Goal: Information Seeking & Learning: Learn about a topic

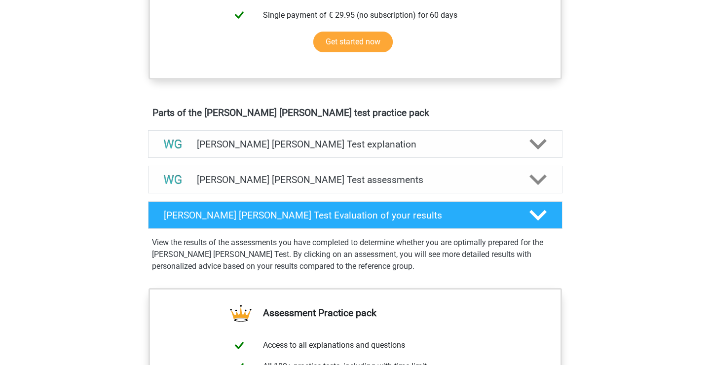
scroll to position [465, 0]
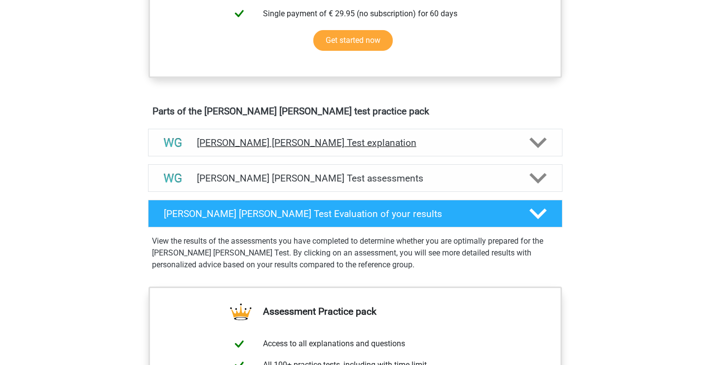
click at [499, 139] on h4 "[PERSON_NAME] [PERSON_NAME] Test explanation" at bounding box center [355, 142] width 317 height 11
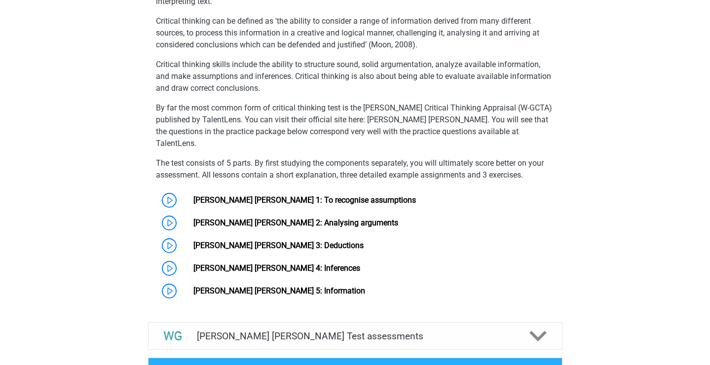
scroll to position [652, 0]
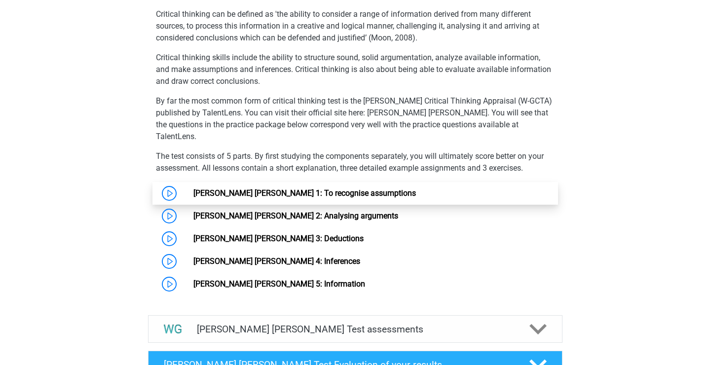
click at [193, 188] on link "[PERSON_NAME] [PERSON_NAME] 1: To recognise assumptions" at bounding box center [304, 192] width 223 height 9
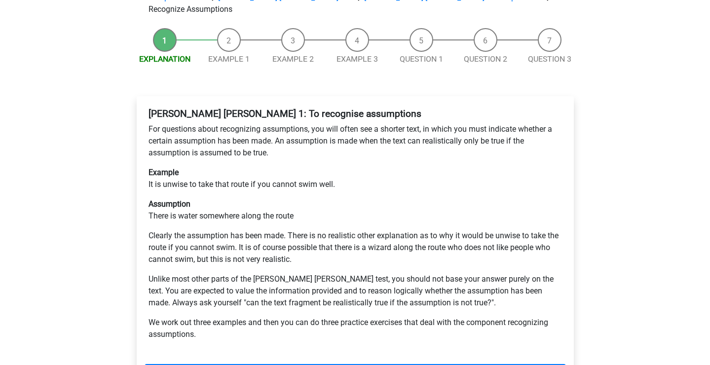
scroll to position [108, 0]
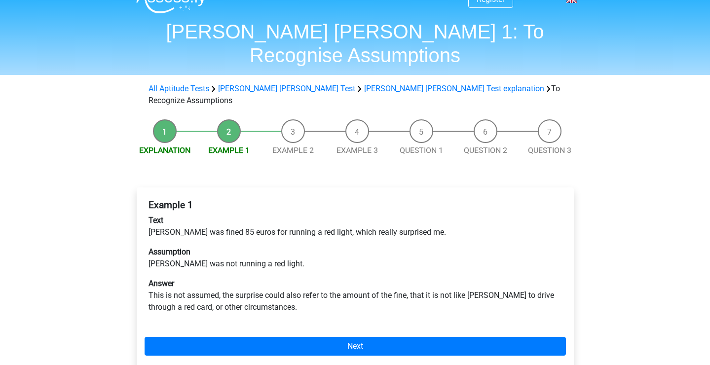
scroll to position [63, 0]
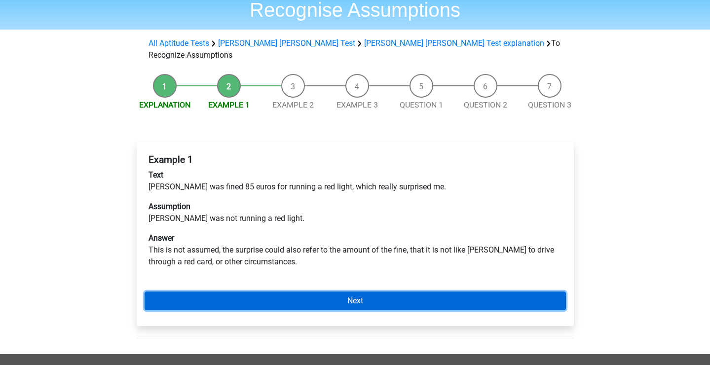
click at [316, 292] on link "Next" at bounding box center [355, 301] width 421 height 19
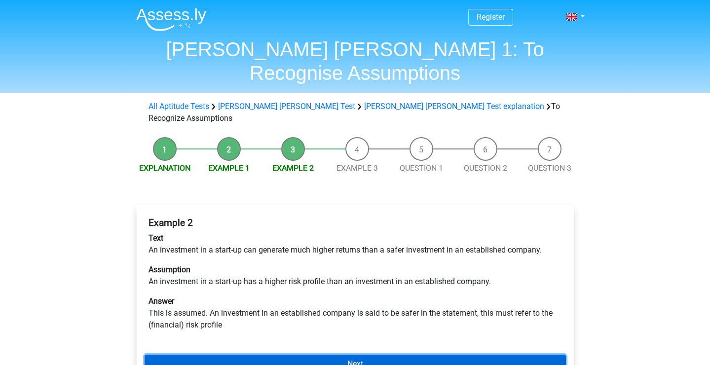
click at [306, 355] on link "Next" at bounding box center [355, 364] width 421 height 19
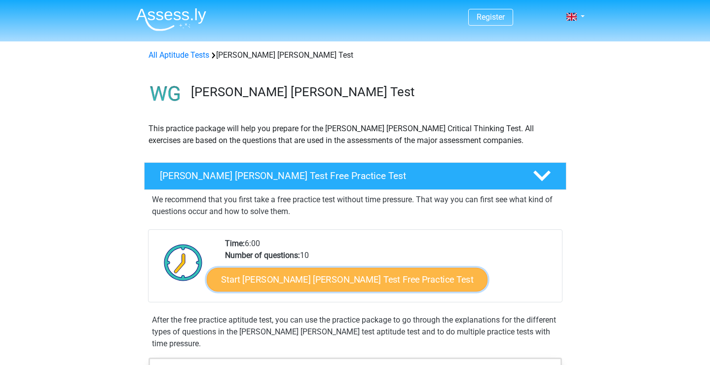
click at [293, 283] on link "Start [PERSON_NAME] [PERSON_NAME] Test Free Practice Test" at bounding box center [347, 280] width 281 height 24
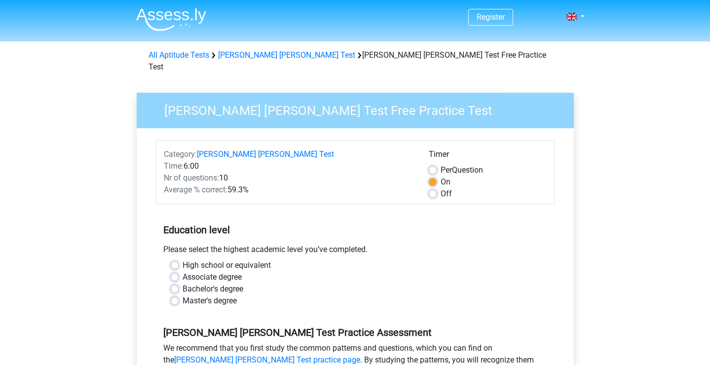
click at [441, 188] on label "Off" at bounding box center [446, 194] width 11 height 12
click at [432, 188] on input "Off" at bounding box center [433, 193] width 8 height 10
radio input "true"
click at [441, 176] on label "On" at bounding box center [446, 182] width 10 height 12
click at [431, 176] on input "On" at bounding box center [433, 181] width 8 height 10
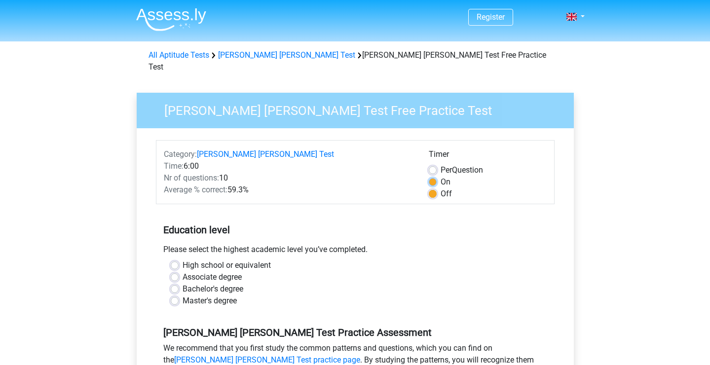
radio input "true"
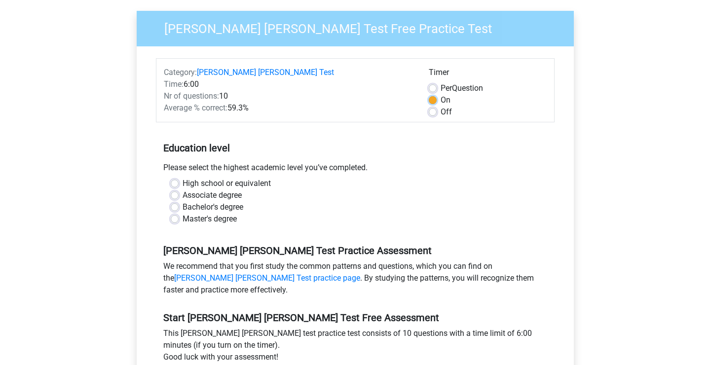
scroll to position [109, 0]
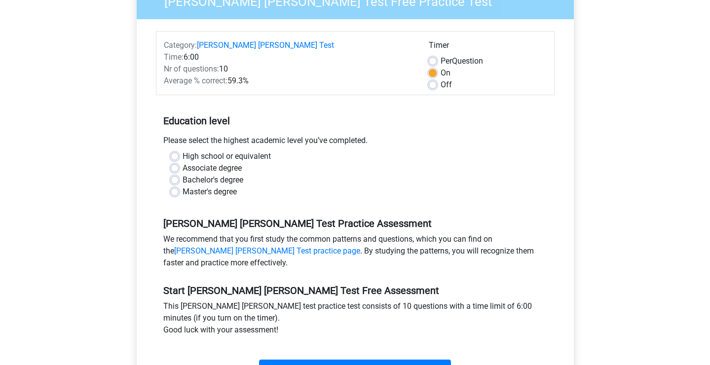
click at [178, 174] on div "Bachelor's degree" at bounding box center [355, 180] width 369 height 12
click at [183, 174] on label "Bachelor's degree" at bounding box center [213, 180] width 61 height 12
click at [173, 174] on input "Bachelor's degree" at bounding box center [175, 179] width 8 height 10
radio input "true"
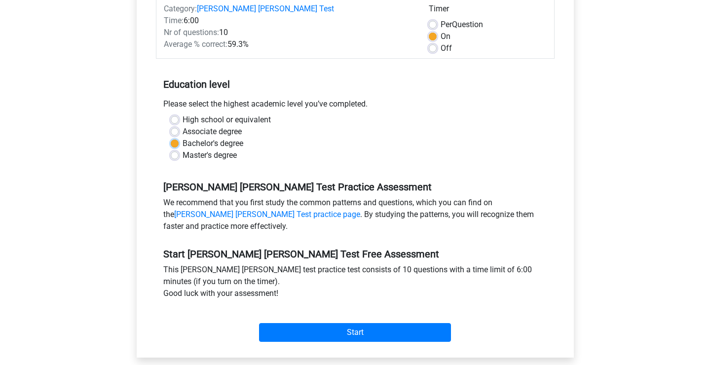
scroll to position [171, 0]
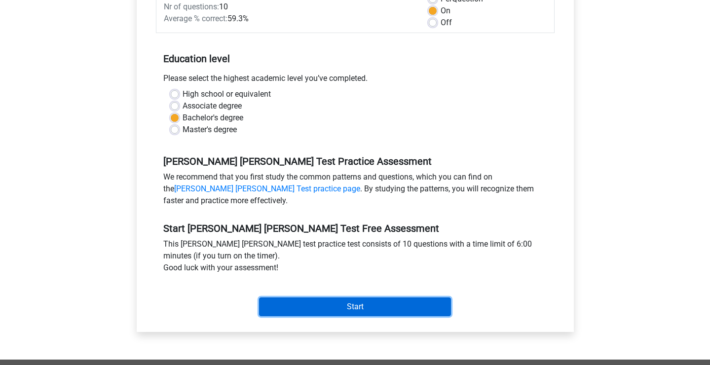
click at [320, 298] on input "Start" at bounding box center [355, 307] width 192 height 19
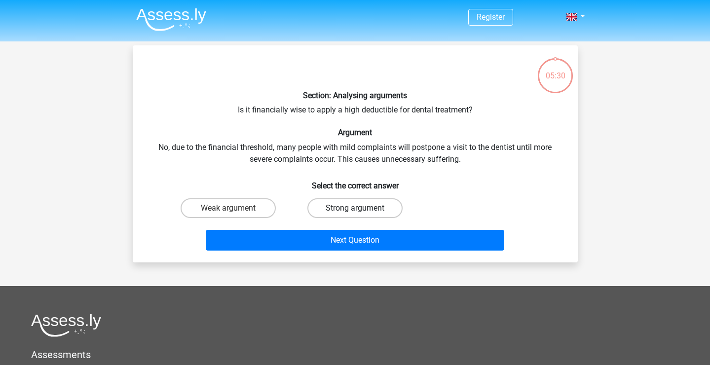
click at [343, 207] on label "Strong argument" at bounding box center [354, 208] width 95 height 20
click at [355, 208] on input "Strong argument" at bounding box center [358, 211] width 6 height 6
radio input "true"
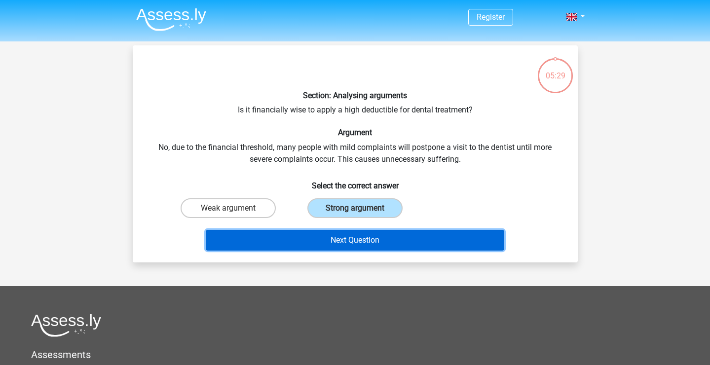
click at [358, 236] on button "Next Question" at bounding box center [355, 240] width 299 height 21
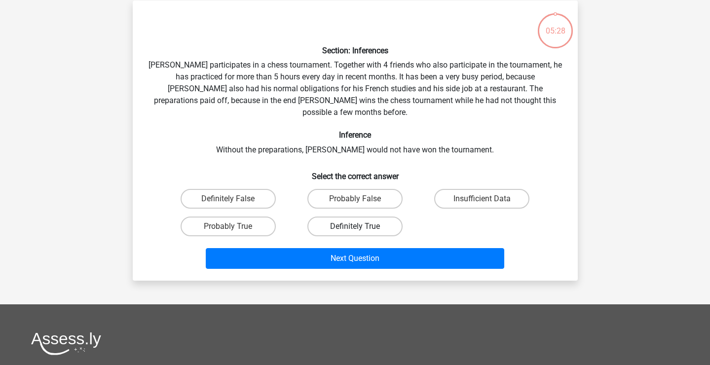
scroll to position [45, 0]
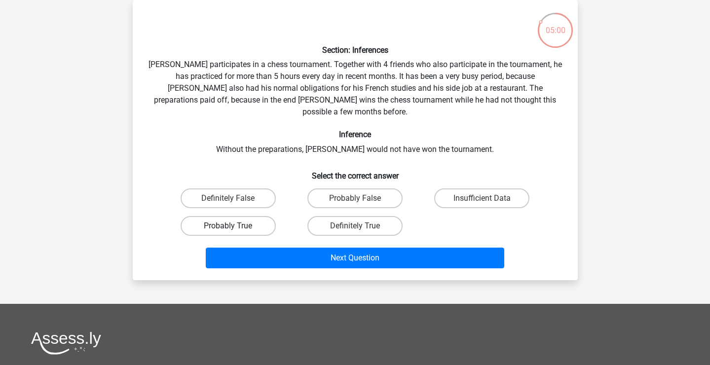
click at [238, 216] on label "Probably True" at bounding box center [228, 226] width 95 height 20
click at [234, 226] on input "Probably True" at bounding box center [231, 229] width 6 height 6
radio input "true"
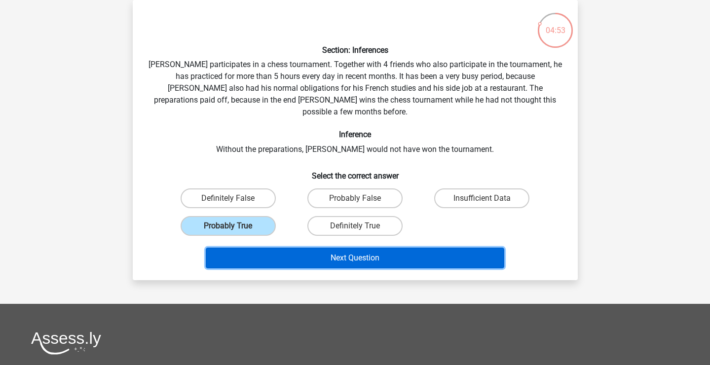
click at [410, 248] on button "Next Question" at bounding box center [355, 258] width 299 height 21
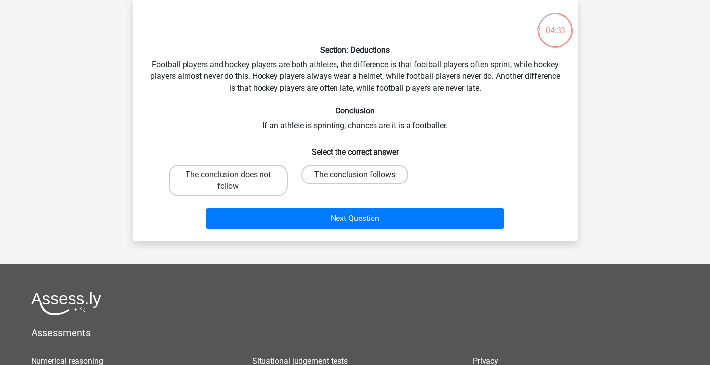
click at [325, 174] on label "The conclusion follows" at bounding box center [354, 175] width 107 height 20
click at [355, 175] on input "The conclusion follows" at bounding box center [358, 178] width 6 height 6
radio input "true"
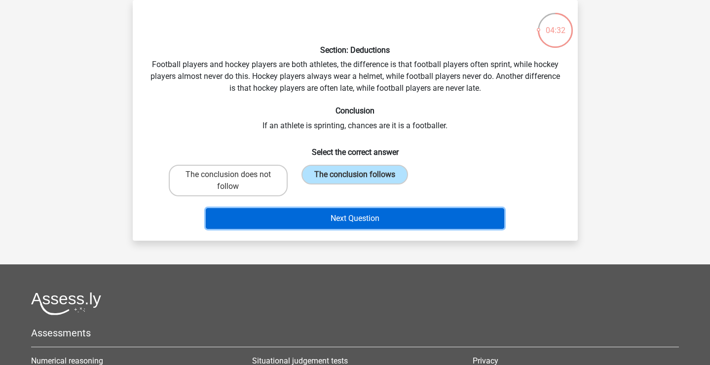
click at [338, 218] on button "Next Question" at bounding box center [355, 218] width 299 height 21
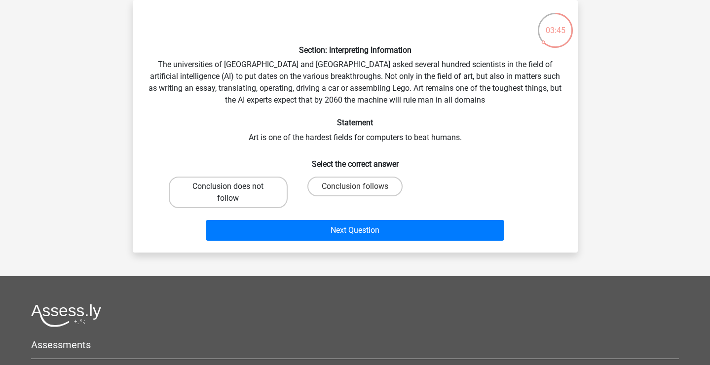
click at [262, 199] on label "Conclusion does not follow" at bounding box center [228, 193] width 119 height 32
click at [234, 193] on input "Conclusion does not follow" at bounding box center [231, 190] width 6 height 6
radio input "true"
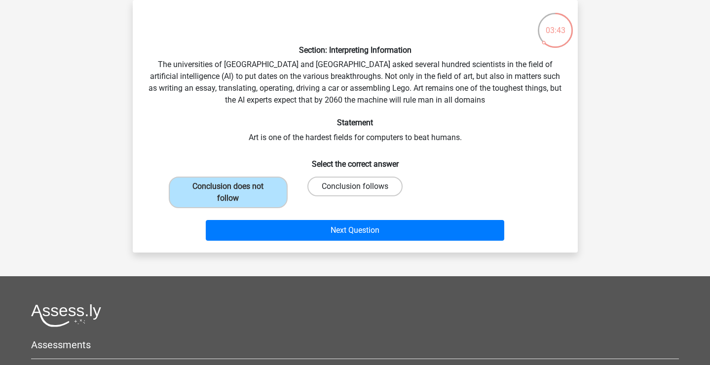
click at [332, 187] on label "Conclusion follows" at bounding box center [354, 187] width 95 height 20
click at [355, 187] on input "Conclusion follows" at bounding box center [358, 190] width 6 height 6
radio input "true"
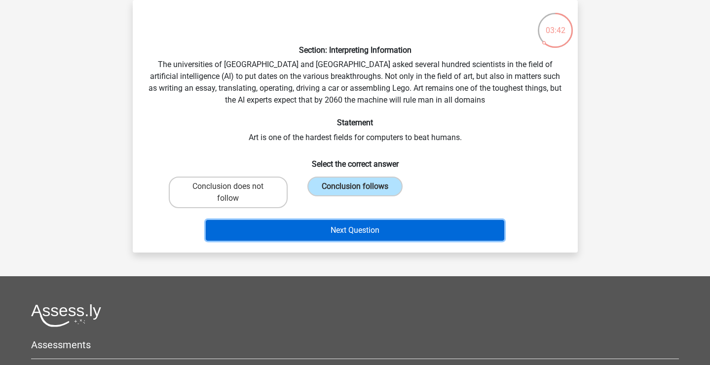
click at [337, 232] on button "Next Question" at bounding box center [355, 230] width 299 height 21
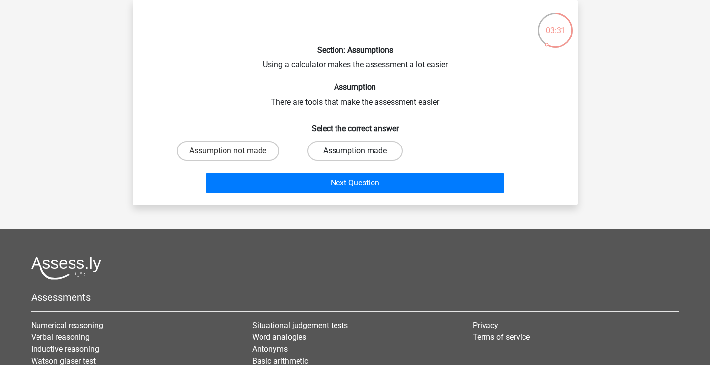
click at [378, 150] on label "Assumption made" at bounding box center [354, 151] width 95 height 20
click at [361, 151] on input "Assumption made" at bounding box center [358, 154] width 6 height 6
radio input "true"
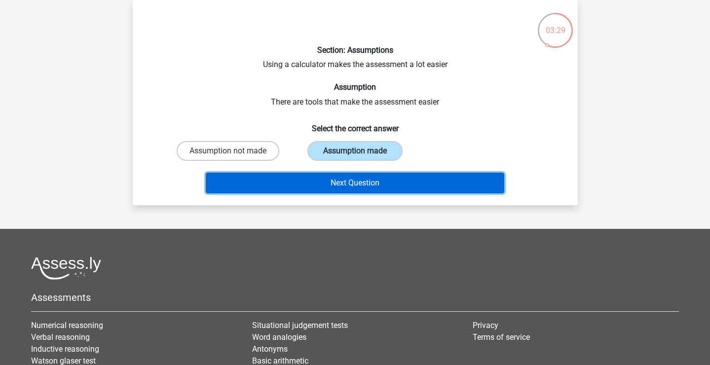
click at [350, 185] on button "Next Question" at bounding box center [355, 183] width 299 height 21
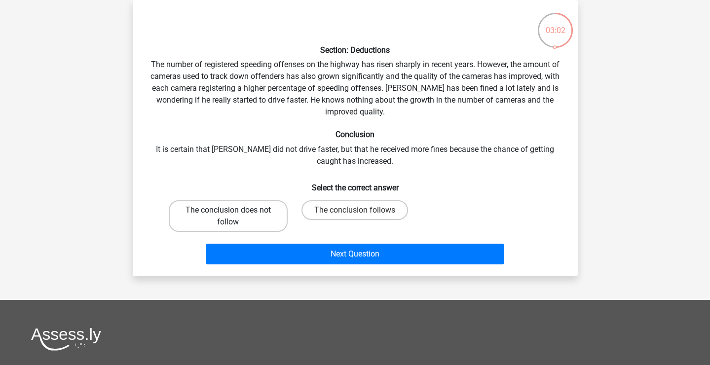
click at [220, 223] on label "The conclusion does not follow" at bounding box center [228, 216] width 119 height 32
click at [228, 217] on input "The conclusion does not follow" at bounding box center [231, 213] width 6 height 6
radio input "true"
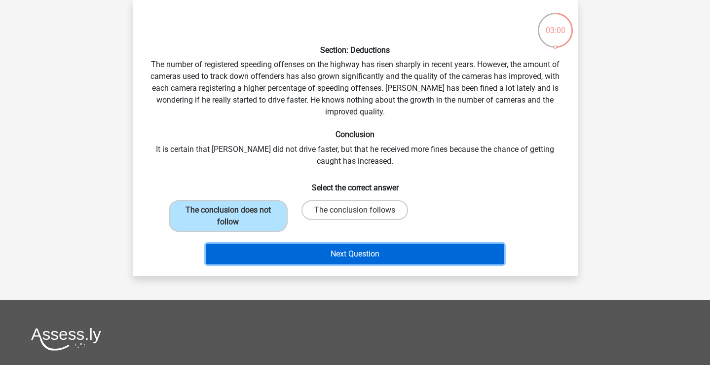
click at [411, 254] on button "Next Question" at bounding box center [355, 254] width 299 height 21
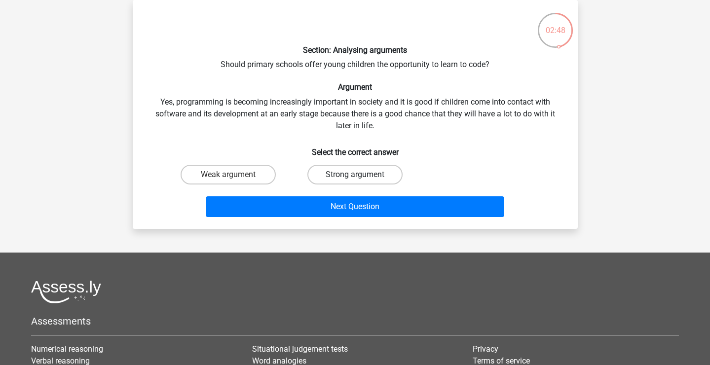
click at [322, 172] on label "Strong argument" at bounding box center [354, 175] width 95 height 20
click at [355, 175] on input "Strong argument" at bounding box center [358, 178] width 6 height 6
radio input "true"
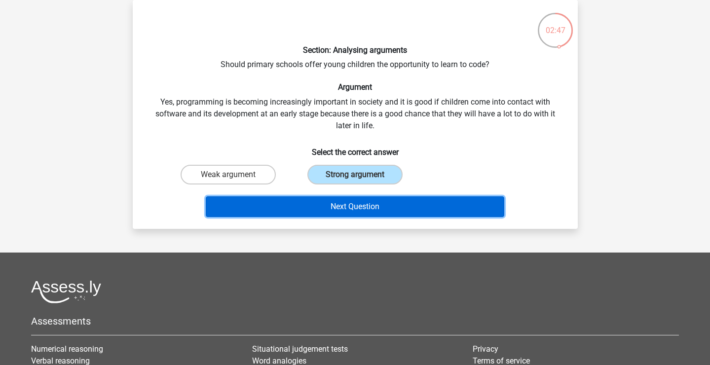
click at [315, 206] on button "Next Question" at bounding box center [355, 206] width 299 height 21
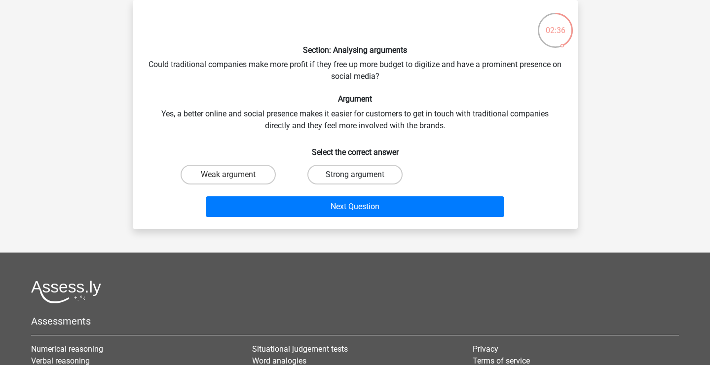
click at [337, 173] on label "Strong argument" at bounding box center [354, 175] width 95 height 20
click at [355, 175] on input "Strong argument" at bounding box center [358, 178] width 6 height 6
radio input "true"
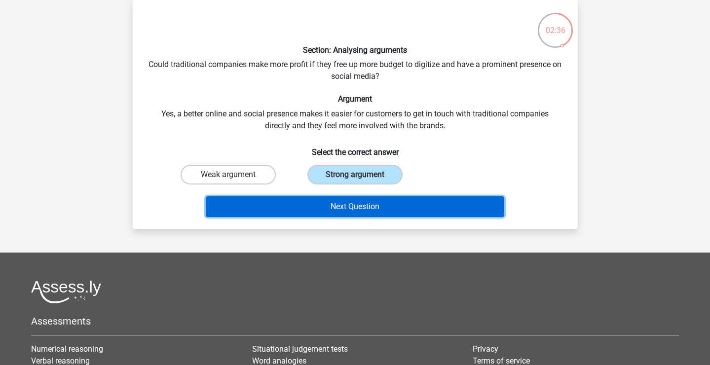
click at [327, 203] on button "Next Question" at bounding box center [355, 206] width 299 height 21
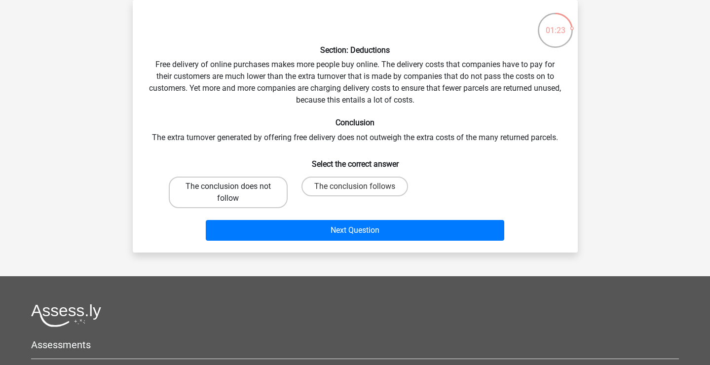
click at [264, 194] on label "The conclusion does not follow" at bounding box center [228, 193] width 119 height 32
click at [234, 193] on input "The conclusion does not follow" at bounding box center [231, 190] width 6 height 6
radio input "true"
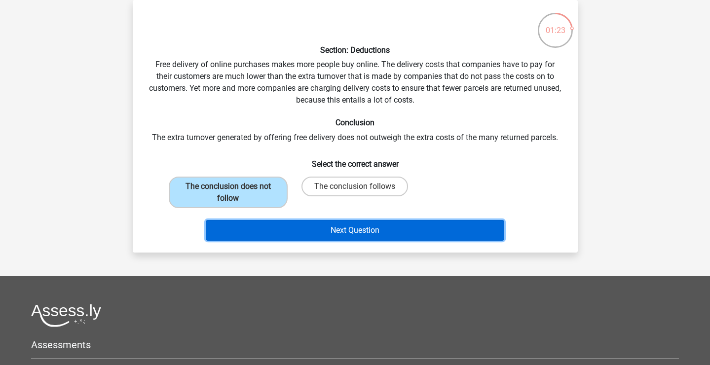
click at [286, 233] on button "Next Question" at bounding box center [355, 230] width 299 height 21
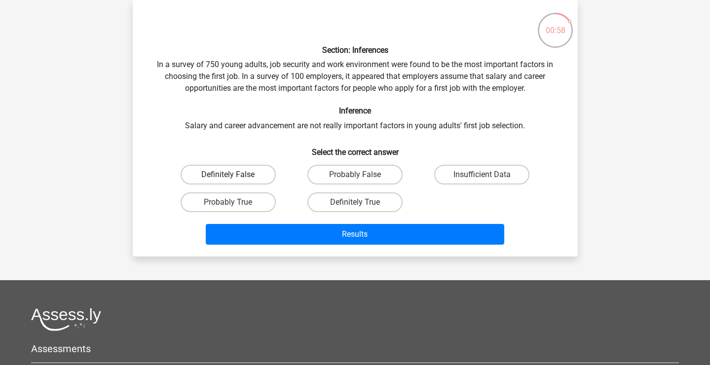
click at [252, 172] on label "Definitely False" at bounding box center [228, 175] width 95 height 20
click at [234, 175] on input "Definitely False" at bounding box center [231, 178] width 6 height 6
radio input "true"
click at [332, 175] on label "Probably False" at bounding box center [354, 175] width 95 height 20
click at [355, 175] on input "Probably False" at bounding box center [358, 178] width 6 height 6
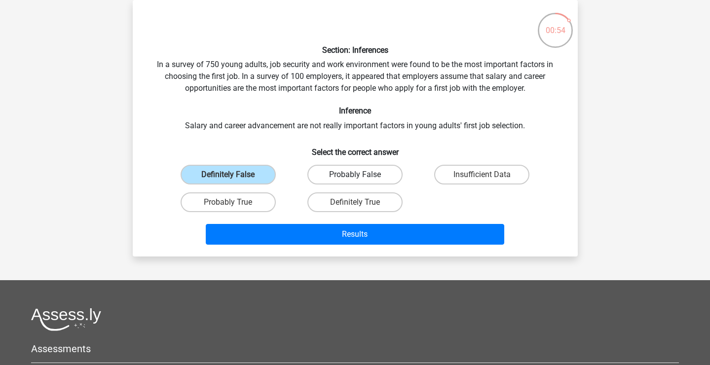
radio input "true"
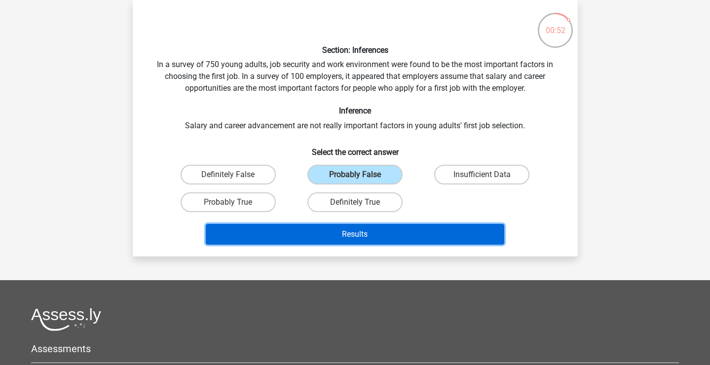
click at [317, 228] on button "Results" at bounding box center [355, 234] width 299 height 21
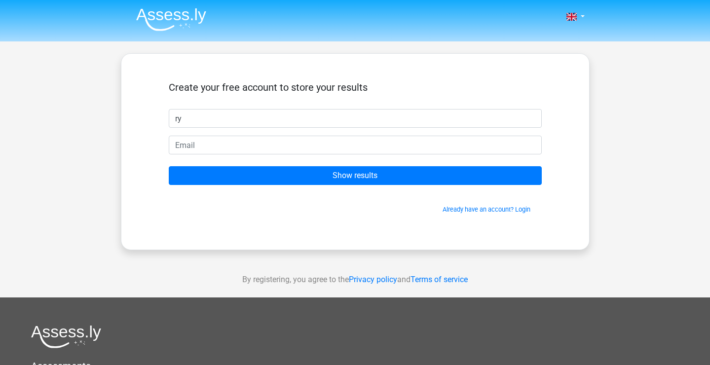
type input "r"
type input "Ryann Patterson"
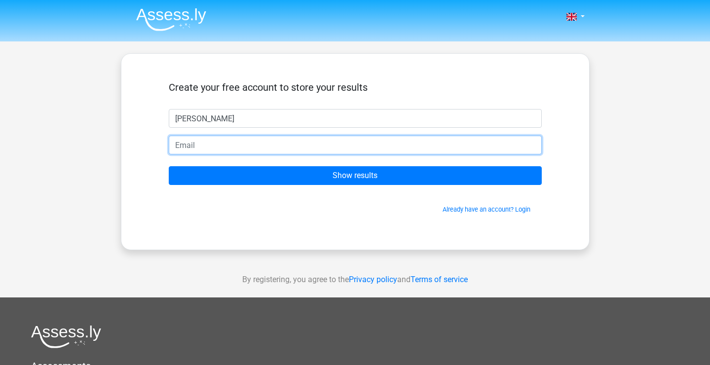
click at [335, 141] on input "email" at bounding box center [355, 145] width 373 height 19
type input "ryryp.96@gmail.com"
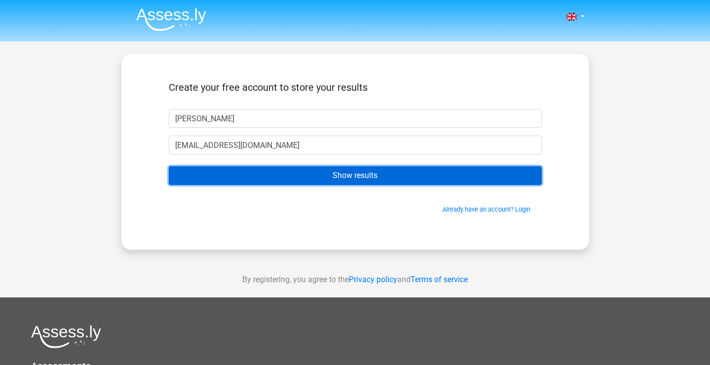
click at [294, 179] on input "Show results" at bounding box center [355, 175] width 373 height 19
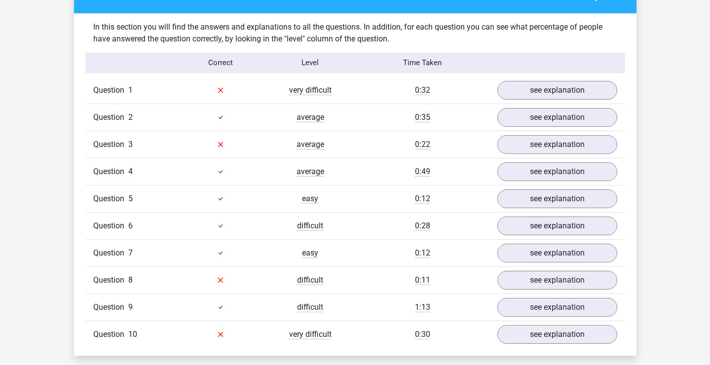
scroll to position [760, 0]
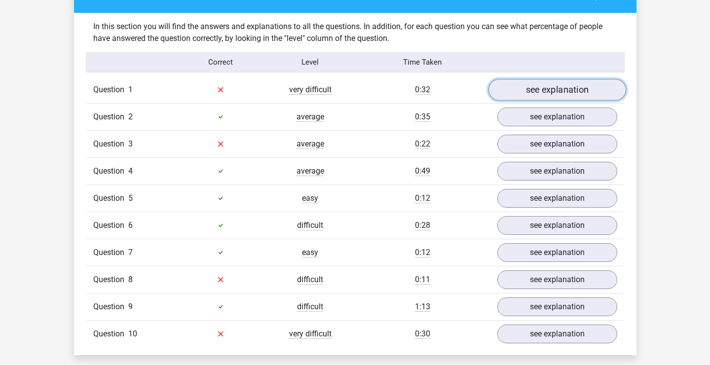
click at [548, 83] on link "see explanation" at bounding box center [557, 90] width 138 height 22
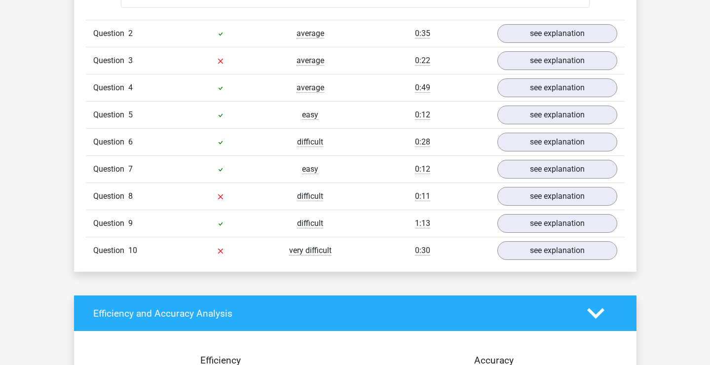
scroll to position [1097, 0]
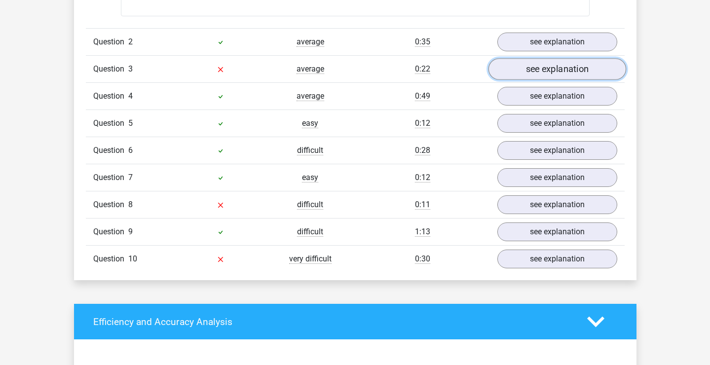
click at [517, 69] on link "see explanation" at bounding box center [557, 69] width 138 height 22
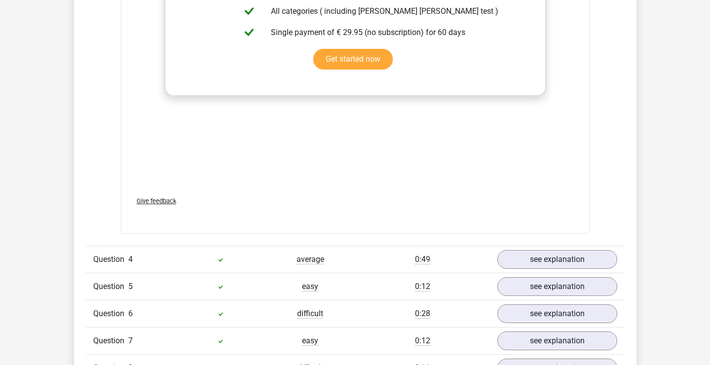
scroll to position [1655, 0]
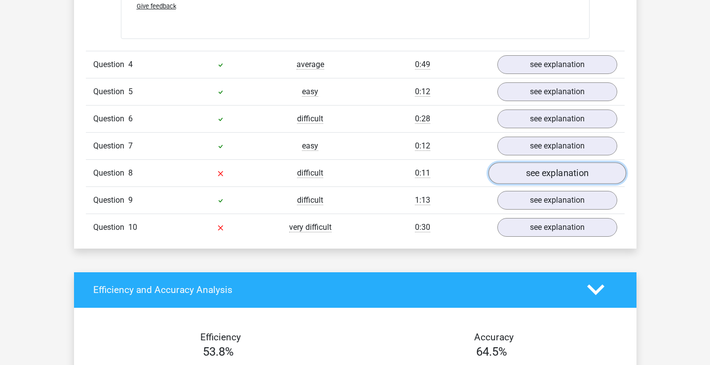
click at [550, 162] on link "see explanation" at bounding box center [557, 173] width 138 height 22
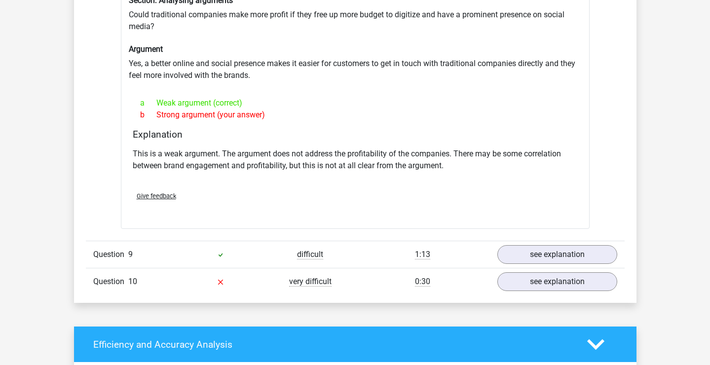
scroll to position [2004, 0]
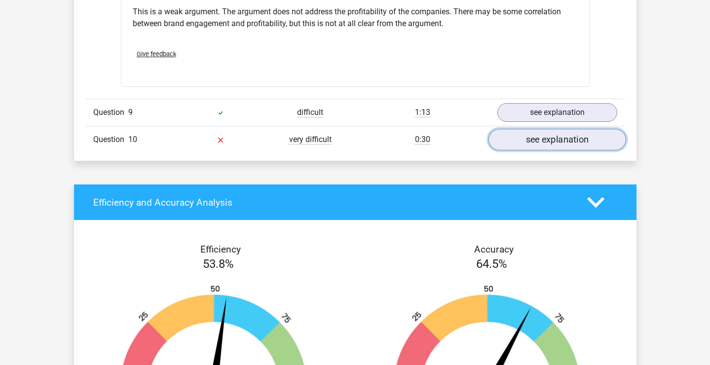
click at [512, 140] on link "see explanation" at bounding box center [557, 140] width 138 height 22
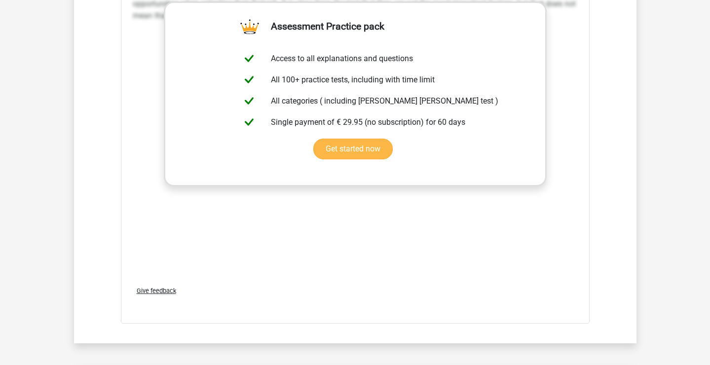
scroll to position [2448, 0]
